Goal: Task Accomplishment & Management: Manage account settings

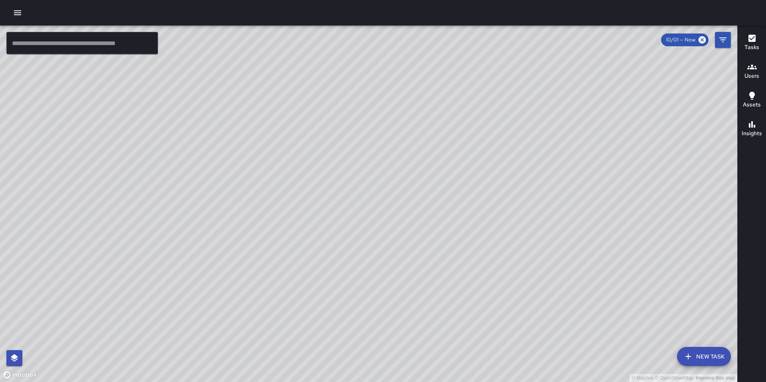
click at [18, 10] on icon "button" at bounding box center [17, 12] width 7 height 5
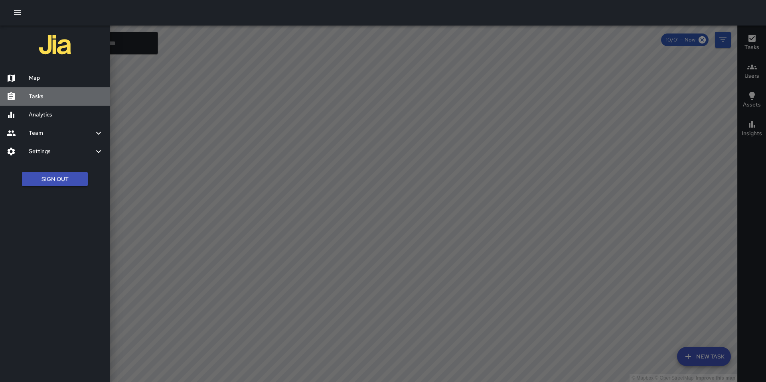
click at [35, 98] on h6 "Tasks" at bounding box center [66, 96] width 75 height 9
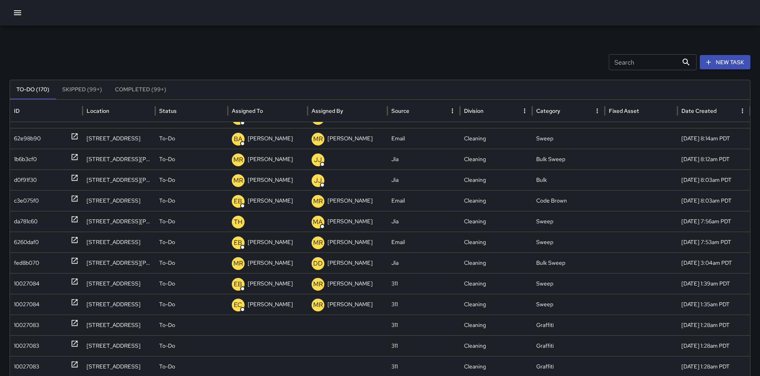
scroll to position [251, 0]
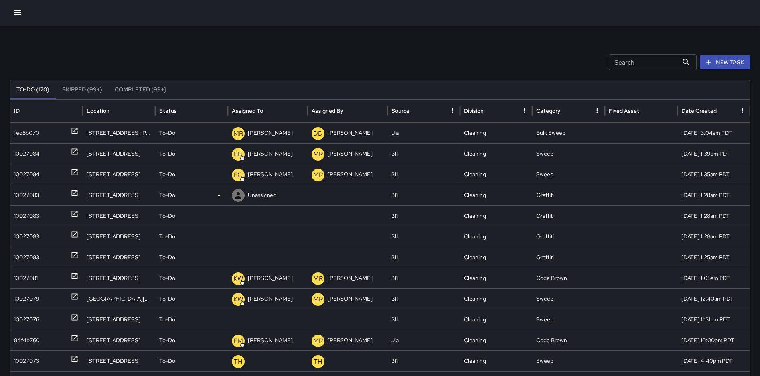
click at [46, 198] on div "10027083" at bounding box center [46, 195] width 65 height 20
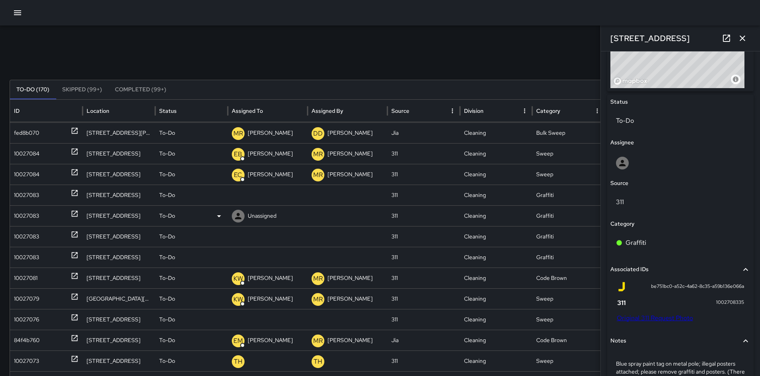
scroll to position [340, 0]
click at [248, 195] on p "Unassigned" at bounding box center [262, 195] width 29 height 20
type input "****"
click at [245, 213] on span "TH" at bounding box center [240, 219] width 13 height 13
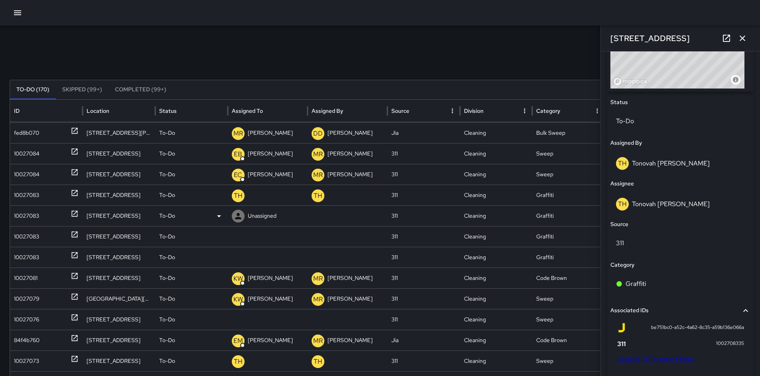
click at [21, 217] on div "10027083" at bounding box center [26, 216] width 25 height 20
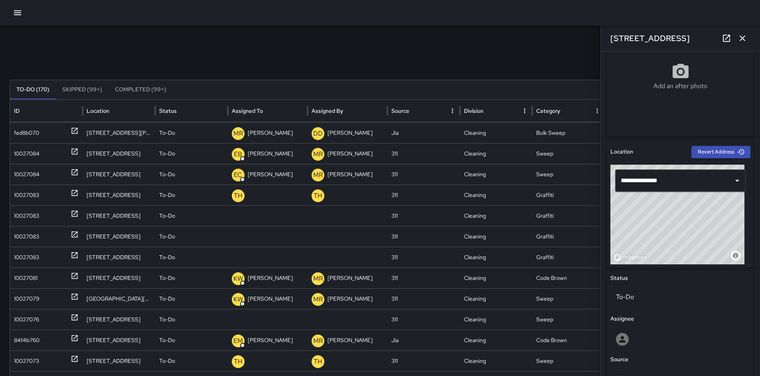
scroll to position [333, 0]
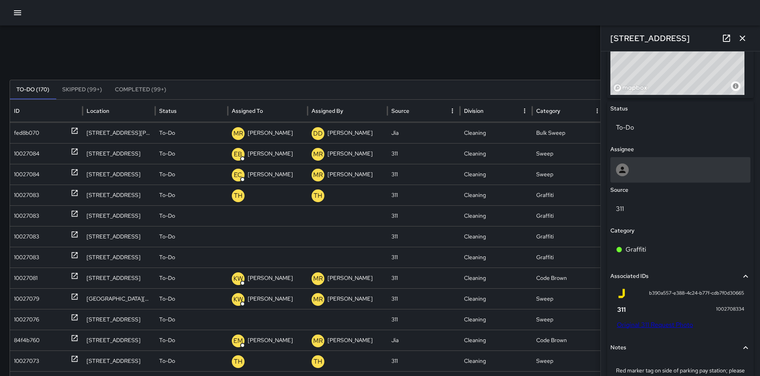
click at [644, 168] on div at bounding box center [680, 169] width 129 height 13
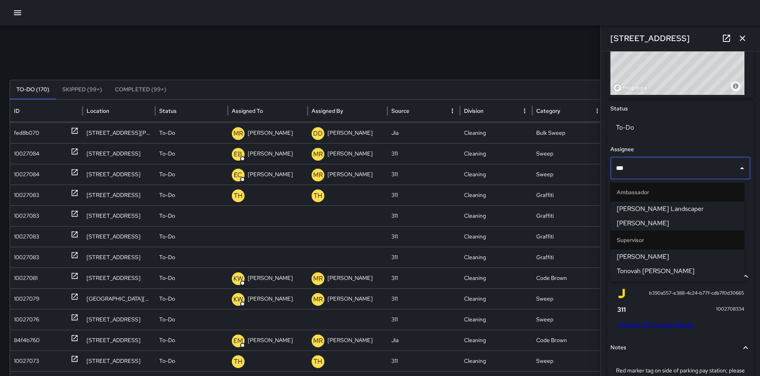
type input "****"
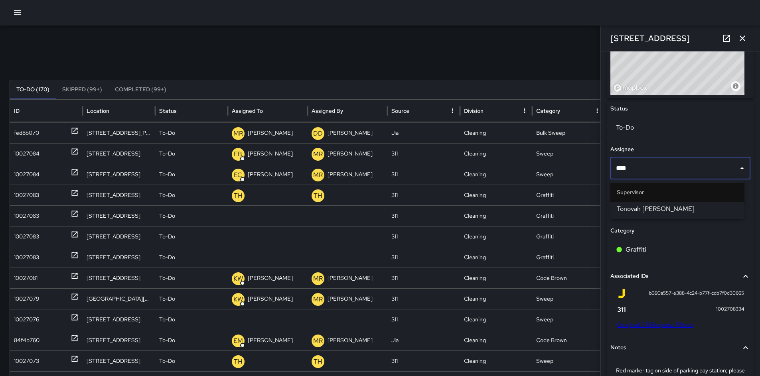
click at [679, 221] on div "311" at bounding box center [680, 211] width 140 height 26
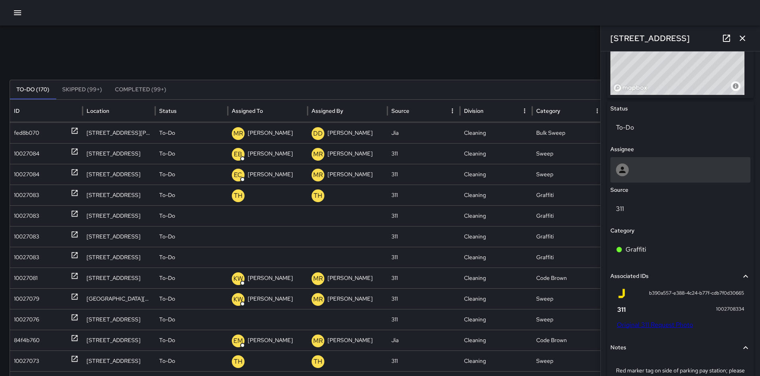
click at [641, 175] on div at bounding box center [680, 169] width 129 height 13
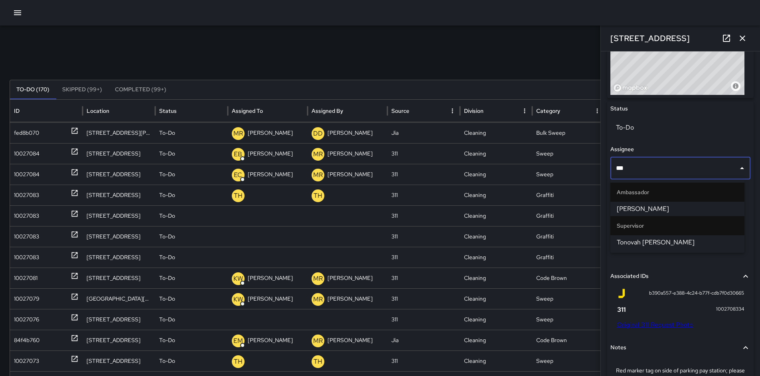
type input "****"
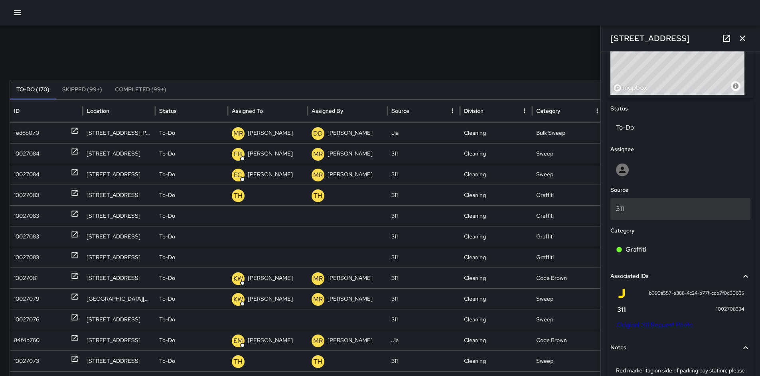
click at [675, 219] on div "311" at bounding box center [680, 209] width 140 height 22
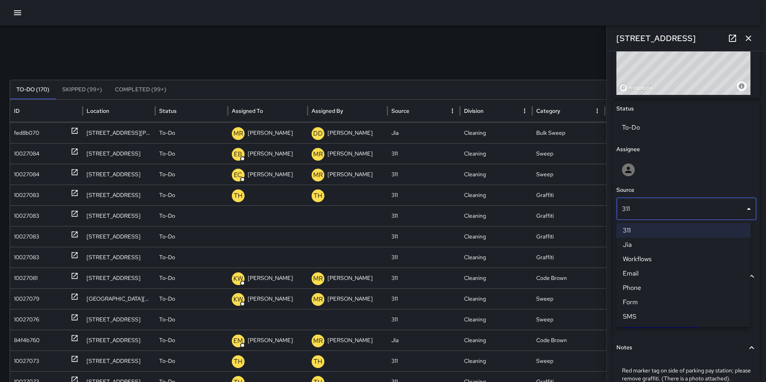
click at [675, 181] on div at bounding box center [383, 191] width 766 height 382
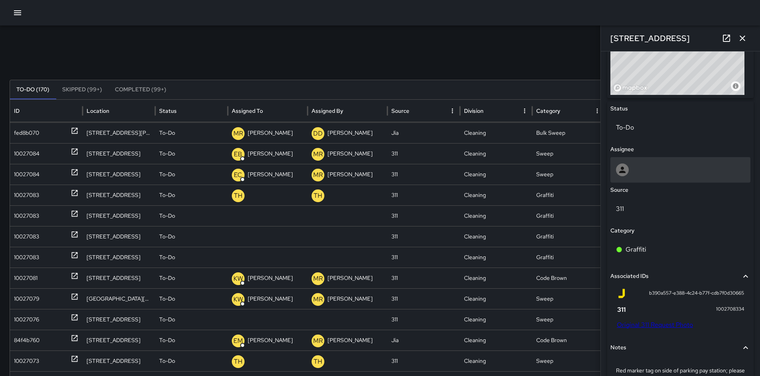
click at [665, 176] on div at bounding box center [680, 170] width 140 height 26
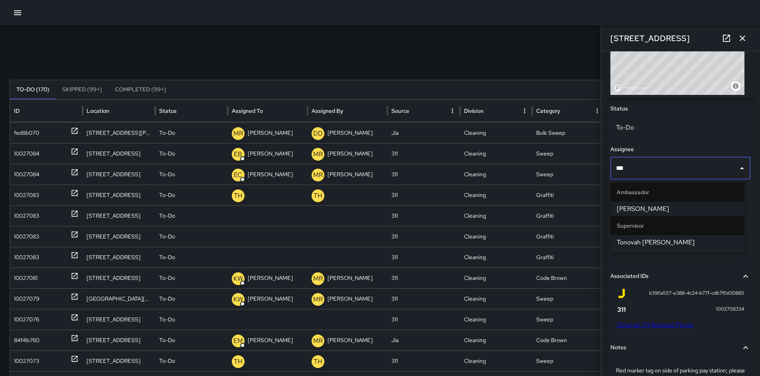
type input "****"
click at [667, 211] on span "Tonovah [PERSON_NAME]" at bounding box center [676, 209] width 121 height 10
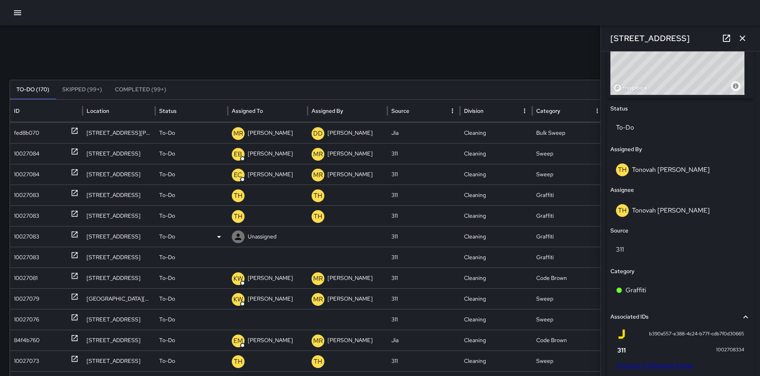
click at [18, 238] on div "10027083" at bounding box center [26, 236] width 25 height 20
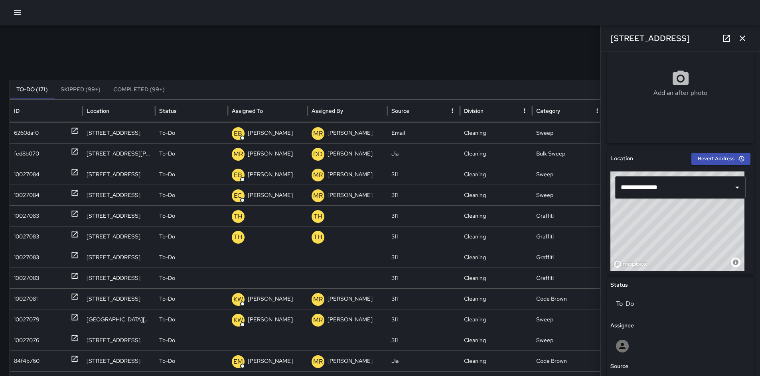
scroll to position [271, 0]
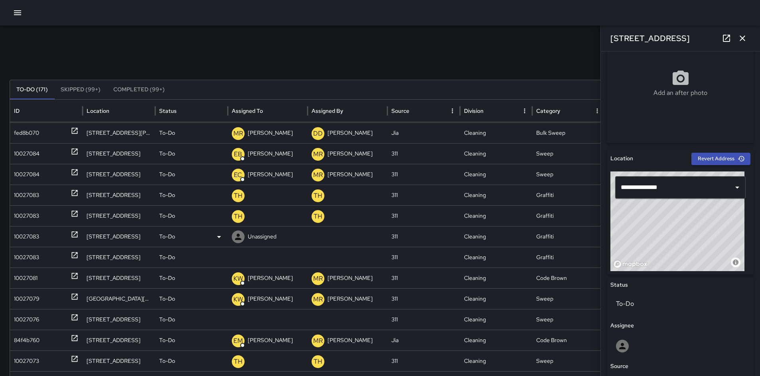
click at [40, 236] on div "10027083" at bounding box center [46, 236] width 65 height 20
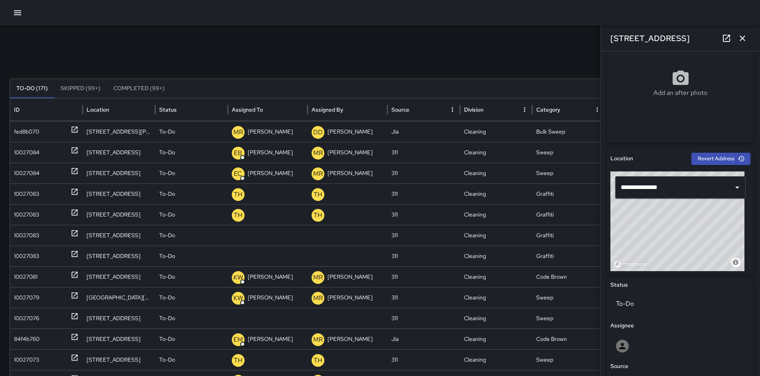
scroll to position [2, 0]
click at [400, 53] on div "Search Search New Task" at bounding box center [380, 61] width 740 height 16
